Goal: Task Accomplishment & Management: Manage account settings

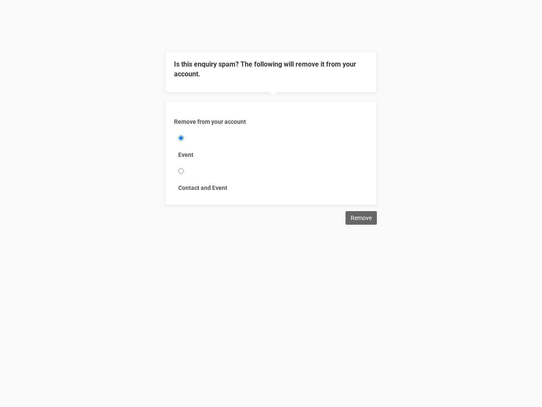
click at [271, 112] on div "Remove from your account Event Contact and Event" at bounding box center [271, 153] width 212 height 104
click at [271, 103] on div "Remove from your account Event Contact and Event" at bounding box center [271, 153] width 212 height 104
click at [271, 153] on label "Event" at bounding box center [271, 154] width 186 height 8
click at [184, 141] on input "Event" at bounding box center [181, 138] width 6 height 6
click at [362, 218] on input "Remove" at bounding box center [361, 218] width 31 height 14
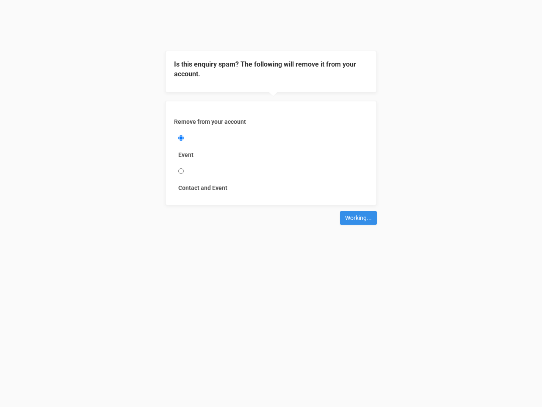
type input "Remove"
